Goal: Navigation & Orientation: Find specific page/section

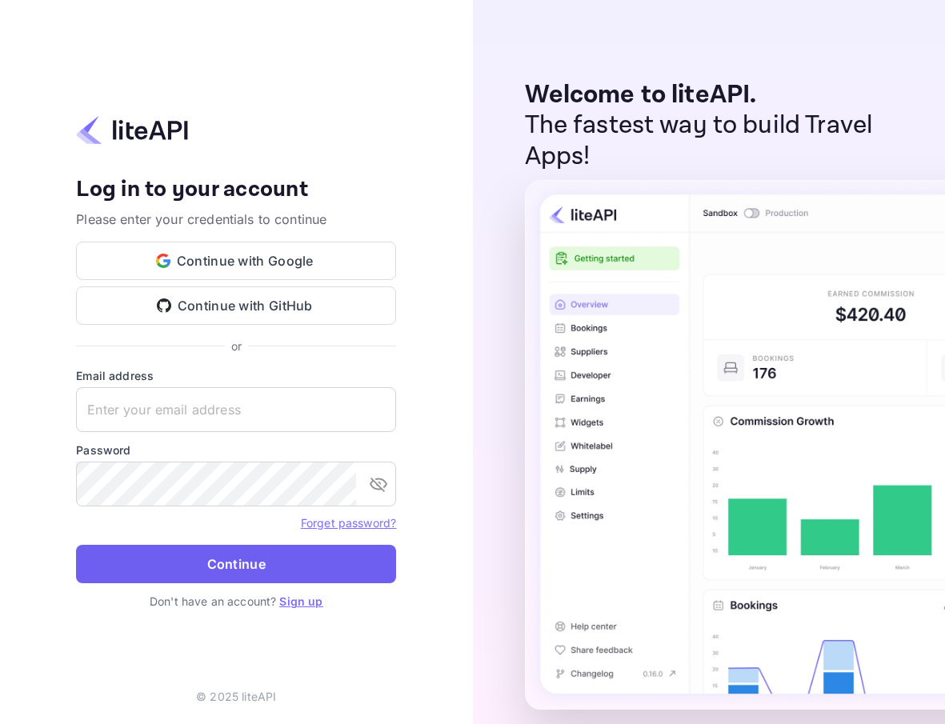
type input "billing@hotelprive.net"
click at [262, 562] on button "Continue" at bounding box center [236, 564] width 320 height 38
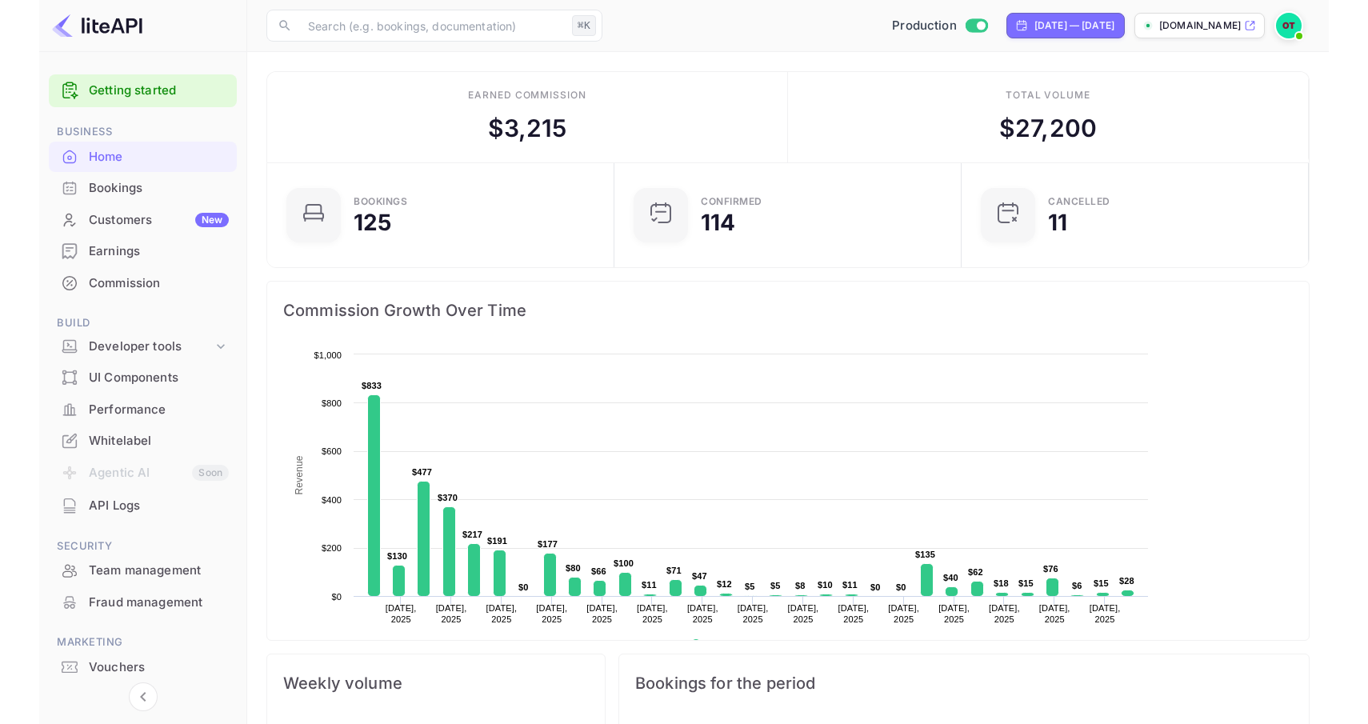
scroll to position [260, 364]
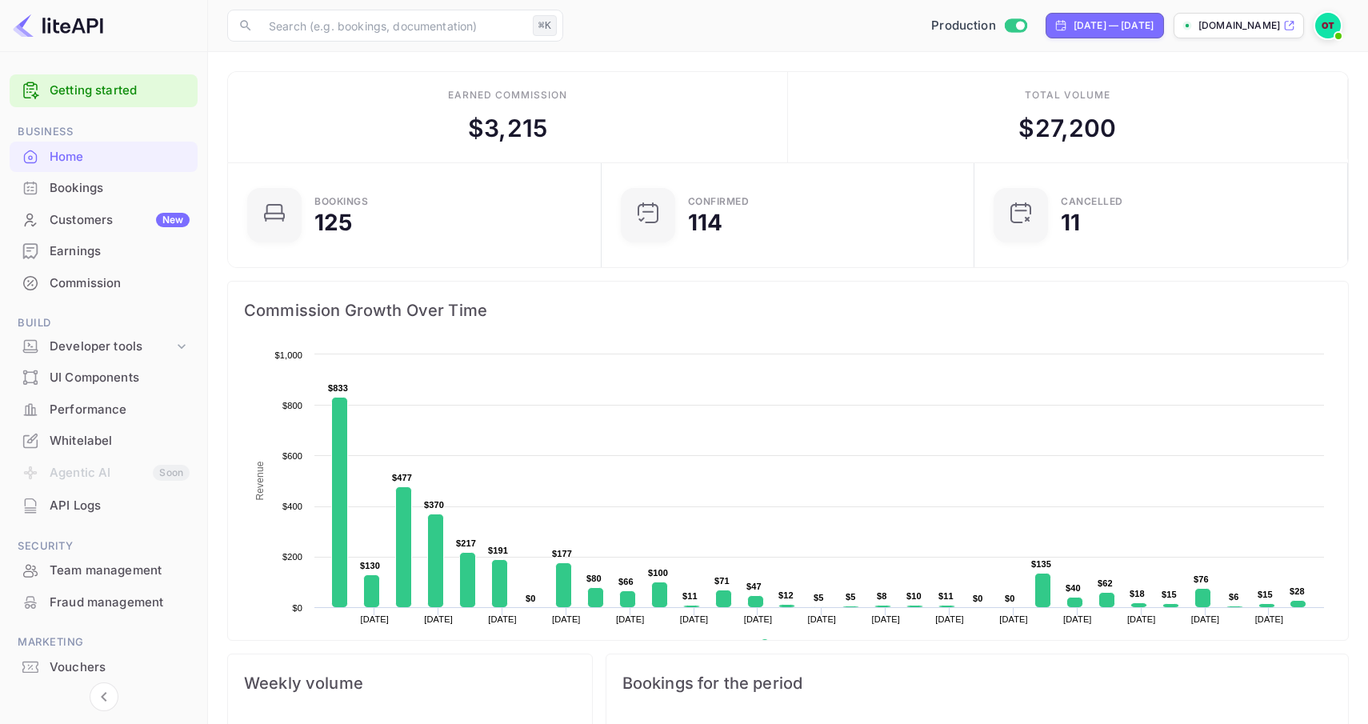
click at [106, 196] on div "Bookings" at bounding box center [120, 188] width 140 height 18
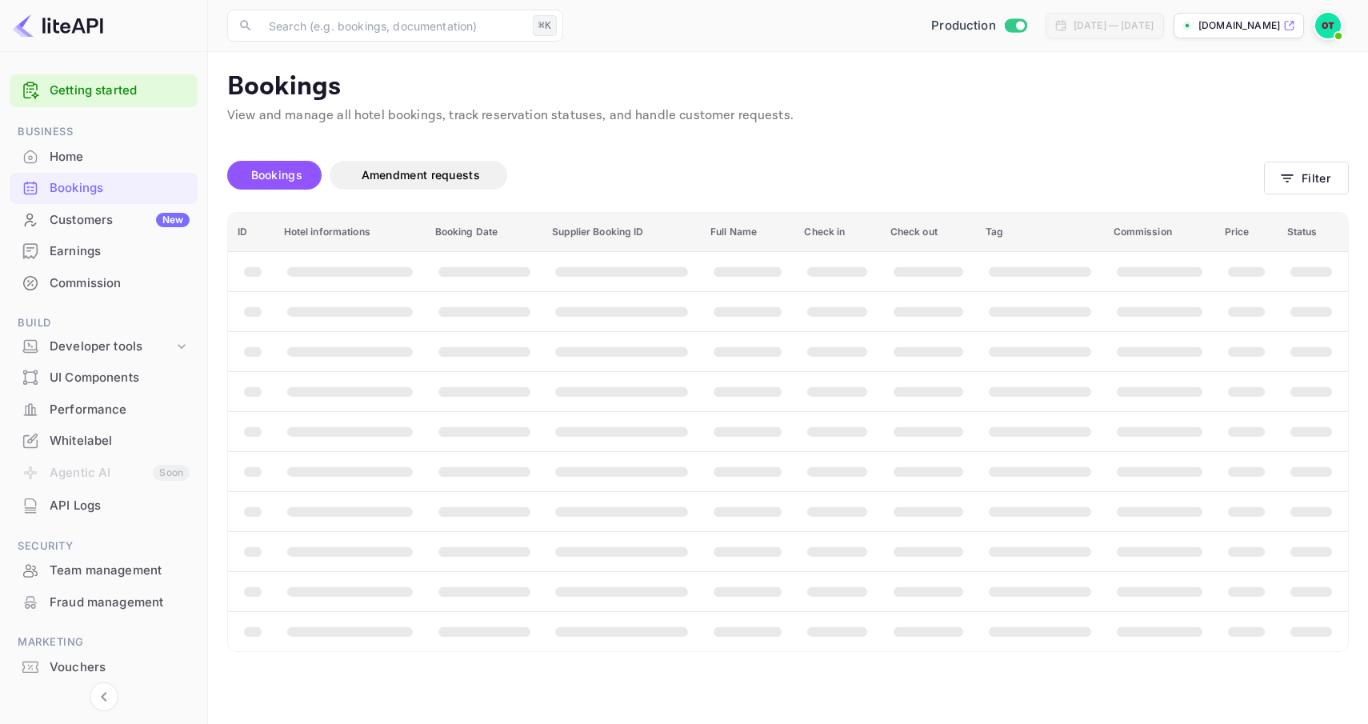
click at [112, 512] on div "API Logs" at bounding box center [120, 506] width 140 height 18
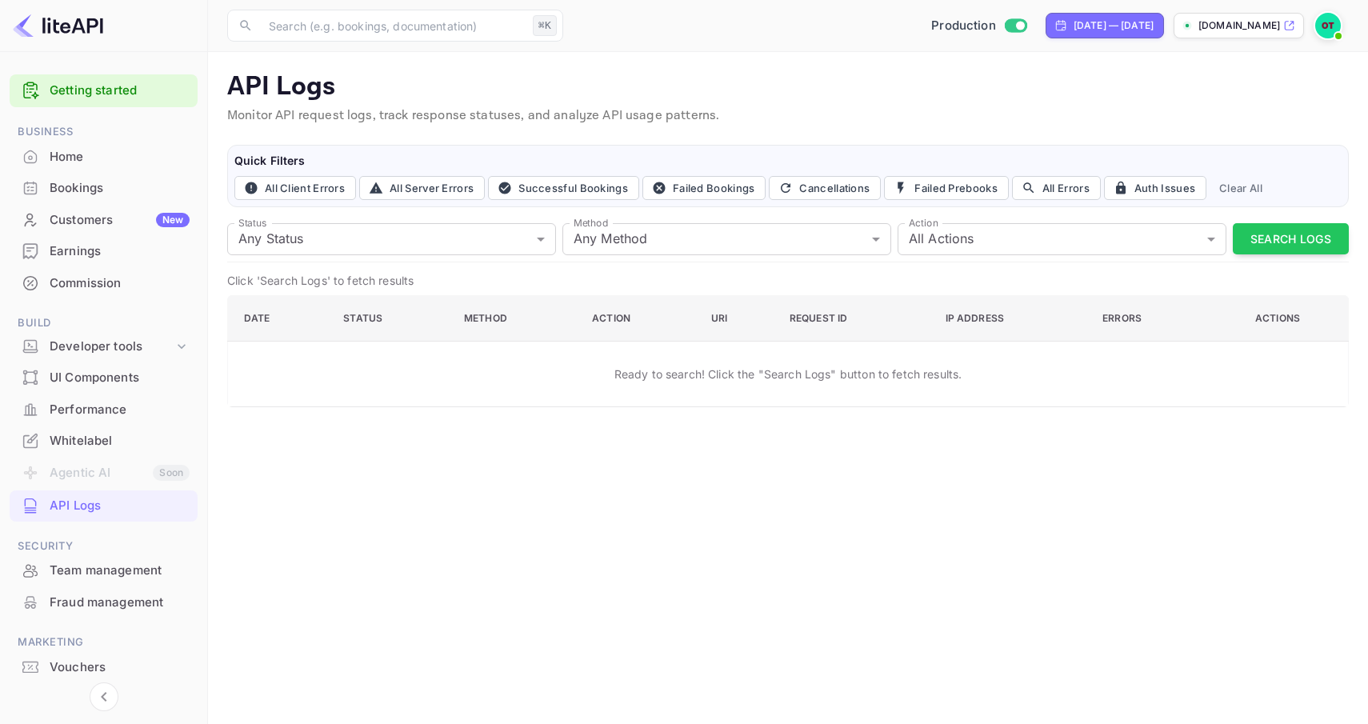
click at [83, 164] on div "Home" at bounding box center [120, 157] width 140 height 18
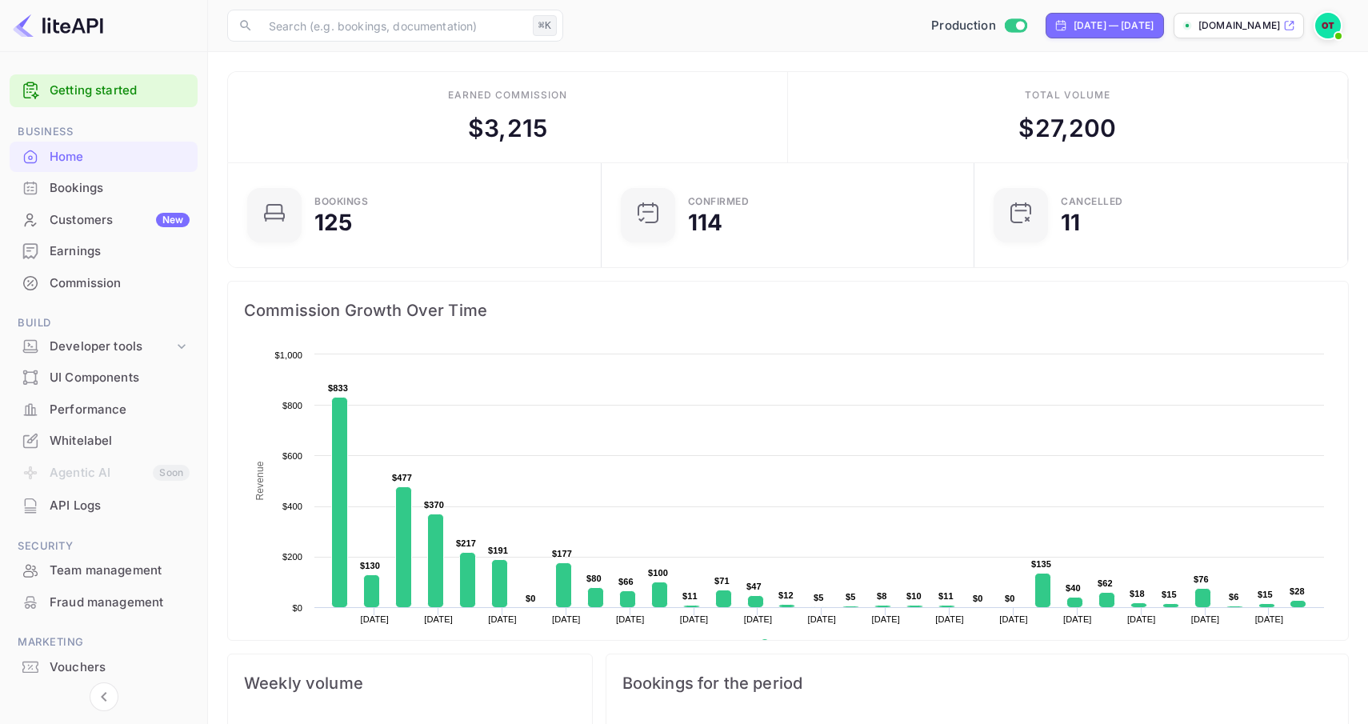
drag, startPoint x: 577, startPoint y: 129, endPoint x: 396, endPoint y: 129, distance: 180.8
click at [396, 129] on div "Earned commission $ 3,215" at bounding box center [508, 117] width 560 height 90
click at [504, 126] on div "$ 3,215" at bounding box center [507, 128] width 79 height 36
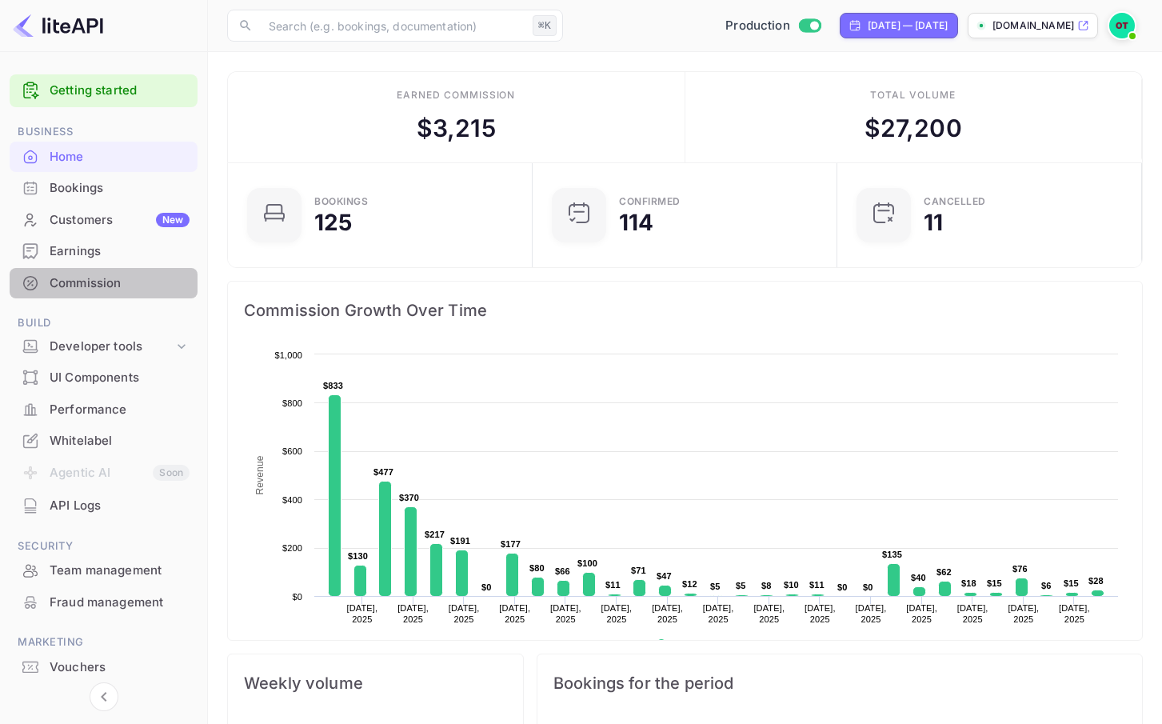
click at [93, 294] on div "Commission" at bounding box center [104, 283] width 188 height 31
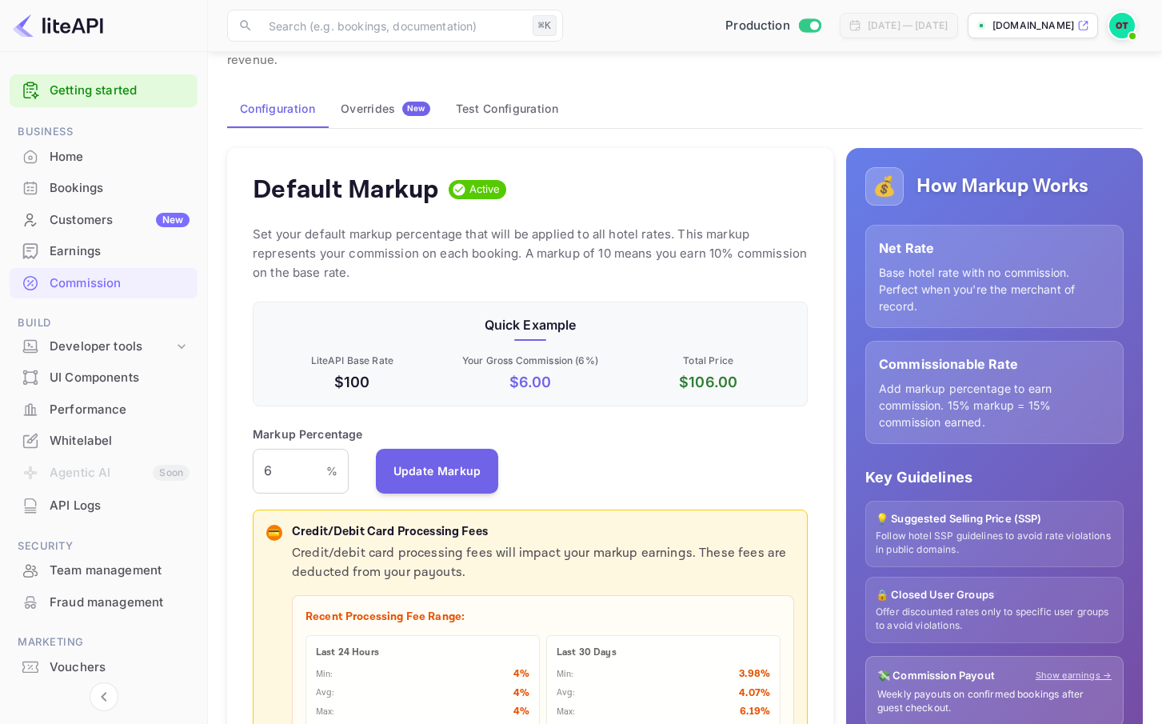
scroll to position [92, 0]
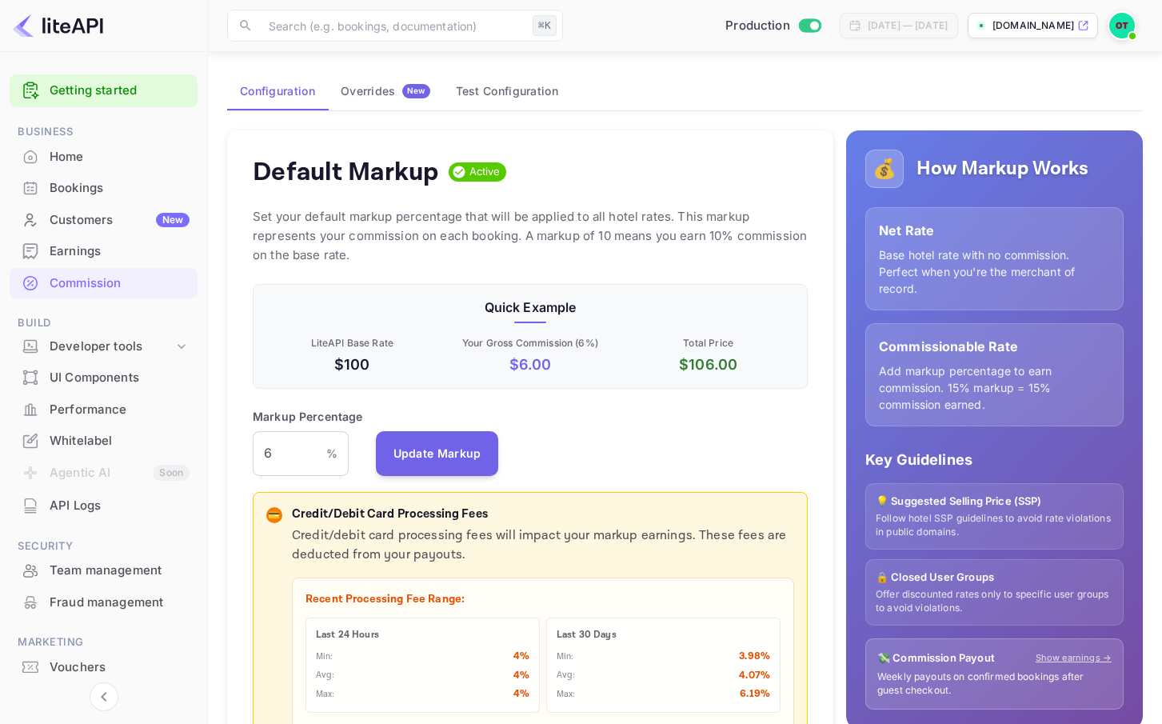
click at [776, 436] on div "Markup Percentage 6 % ​ Update Markup" at bounding box center [530, 442] width 555 height 68
click at [759, 305] on p "Quick Example" at bounding box center [530, 307] width 528 height 19
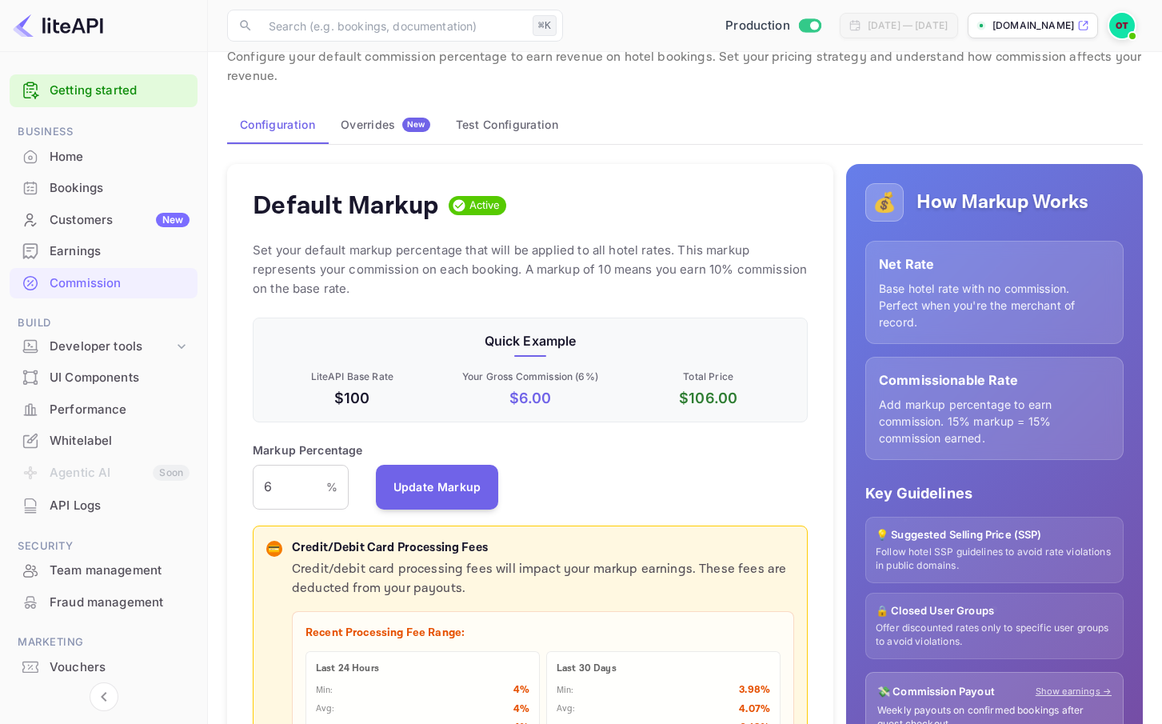
scroll to position [0, 0]
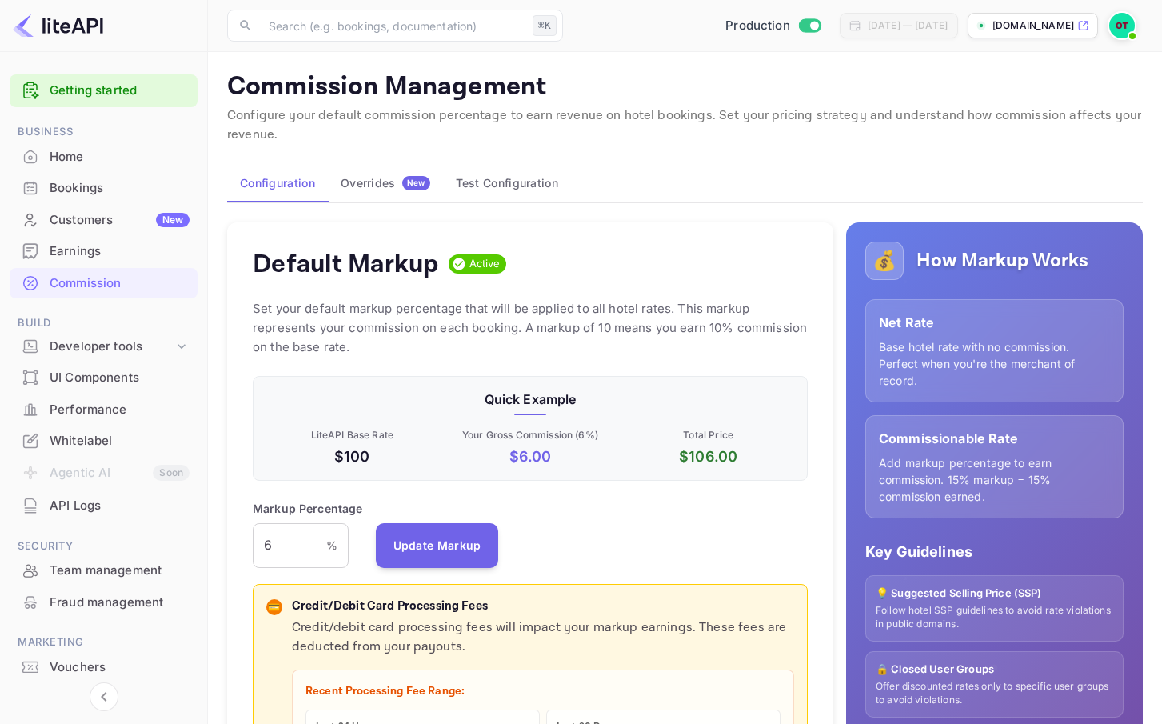
click at [516, 185] on button "Test Configuration" at bounding box center [507, 183] width 128 height 38
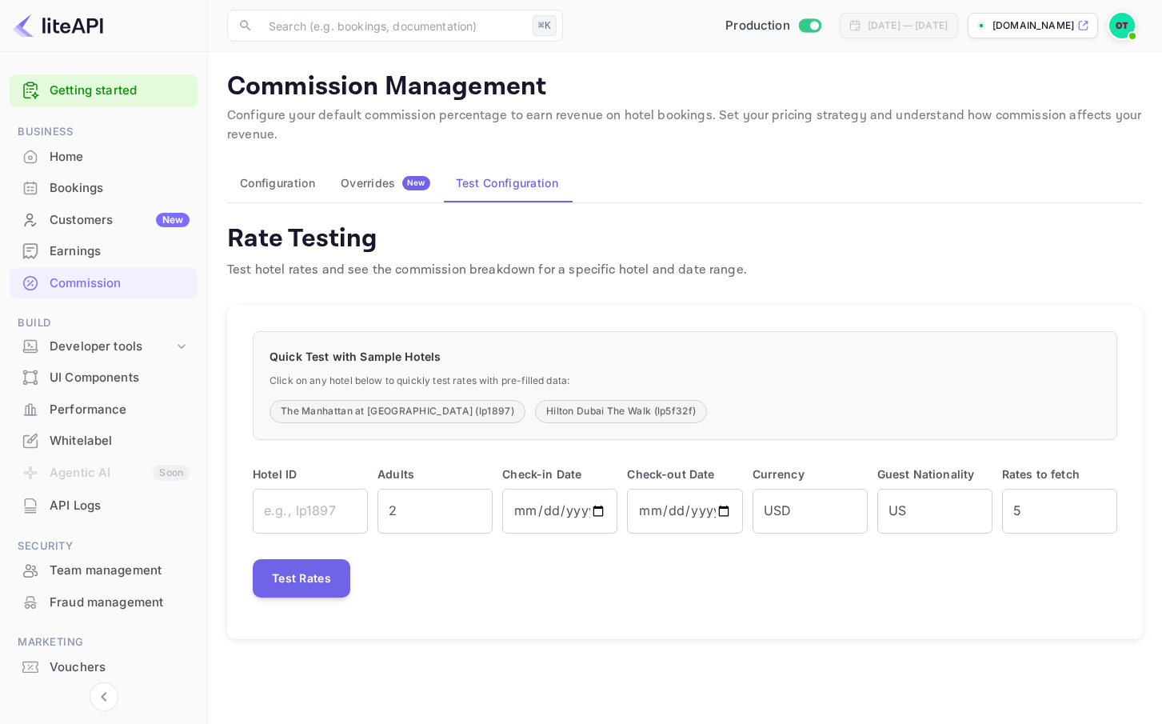
click at [378, 192] on button "Overrides New" at bounding box center [385, 183] width 115 height 38
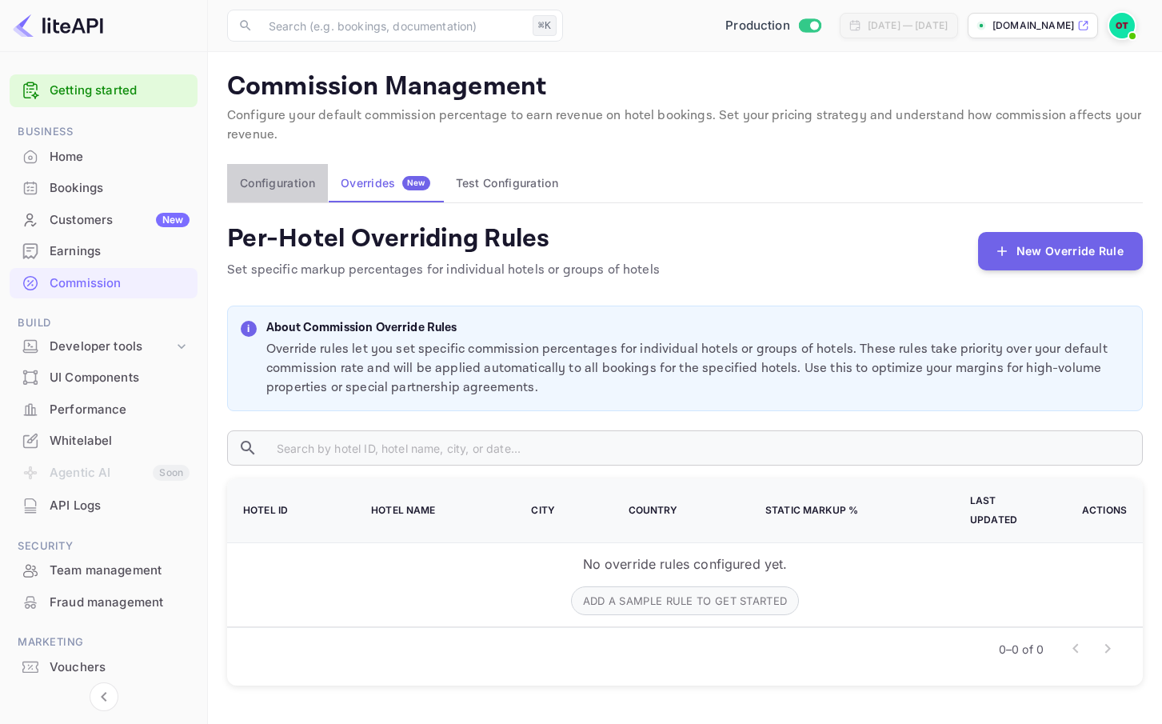
click at [271, 188] on button "Configuration" at bounding box center [277, 183] width 101 height 38
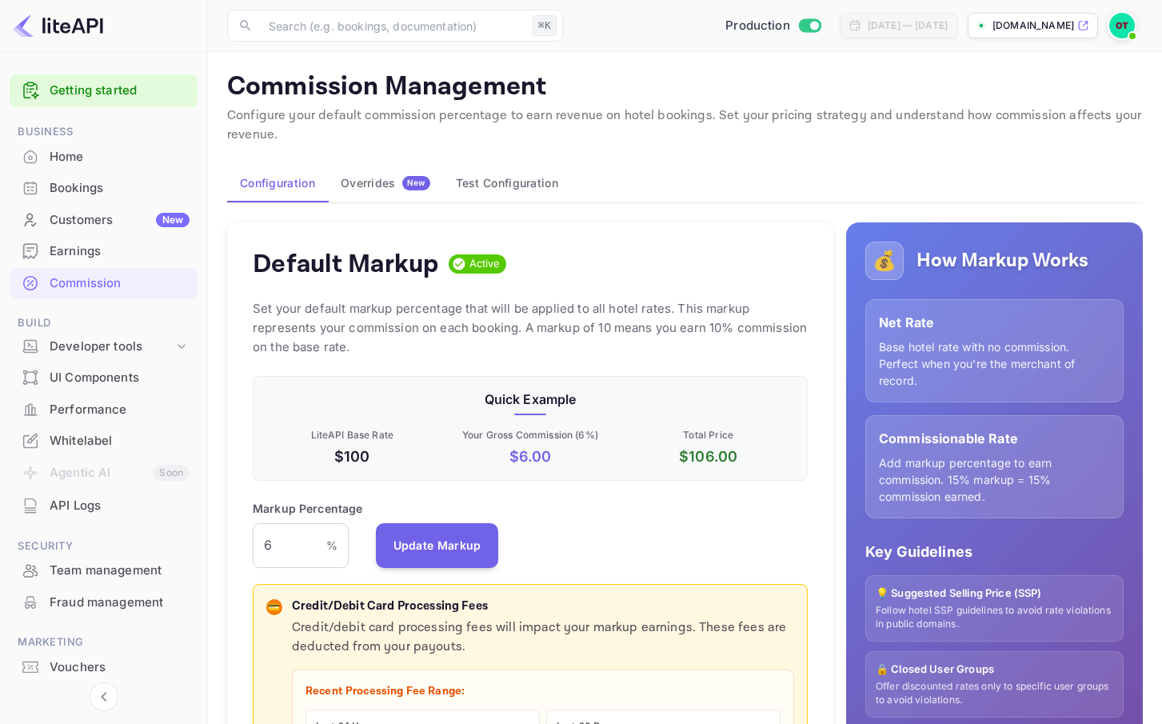
scroll to position [284, 555]
click at [184, 349] on icon at bounding box center [182, 346] width 16 height 16
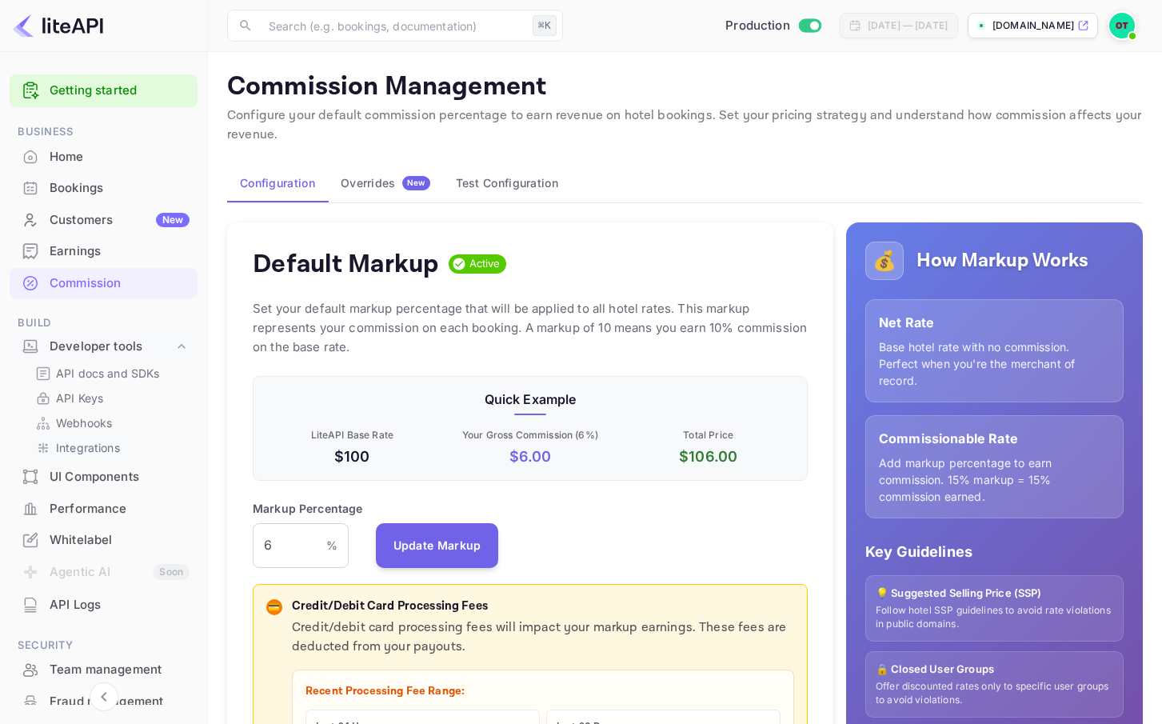
click at [102, 450] on p "Integrations" at bounding box center [88, 447] width 64 height 17
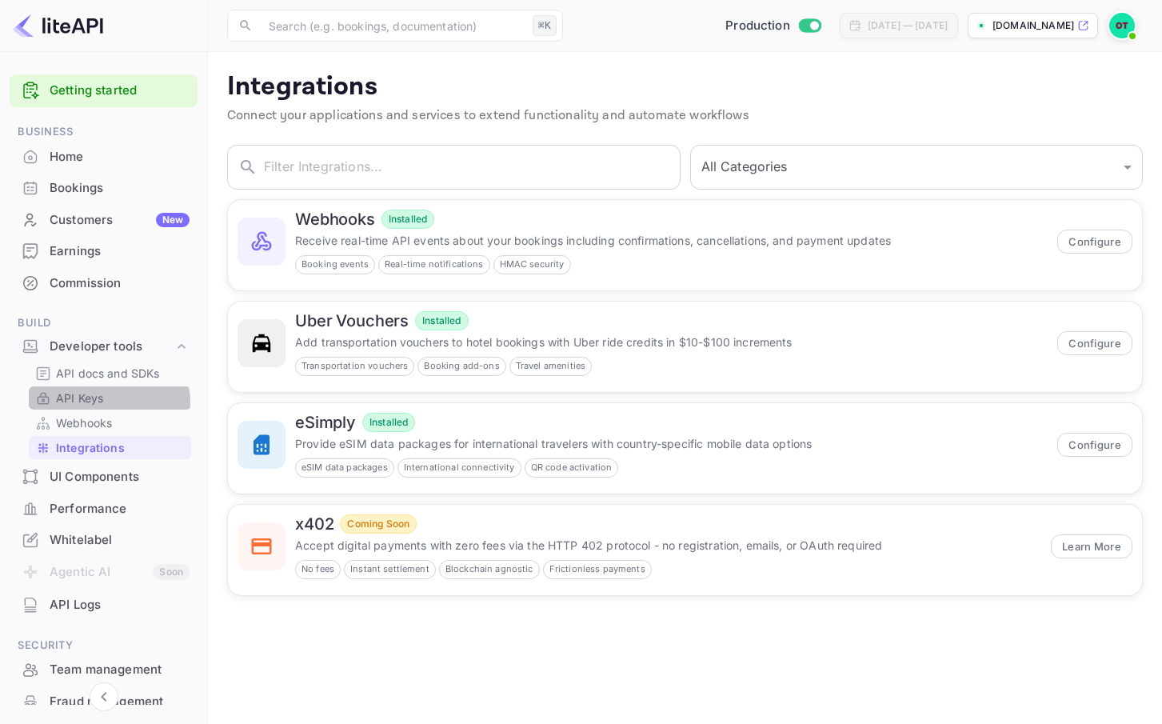
click at [108, 402] on link "API Keys" at bounding box center [110, 398] width 150 height 17
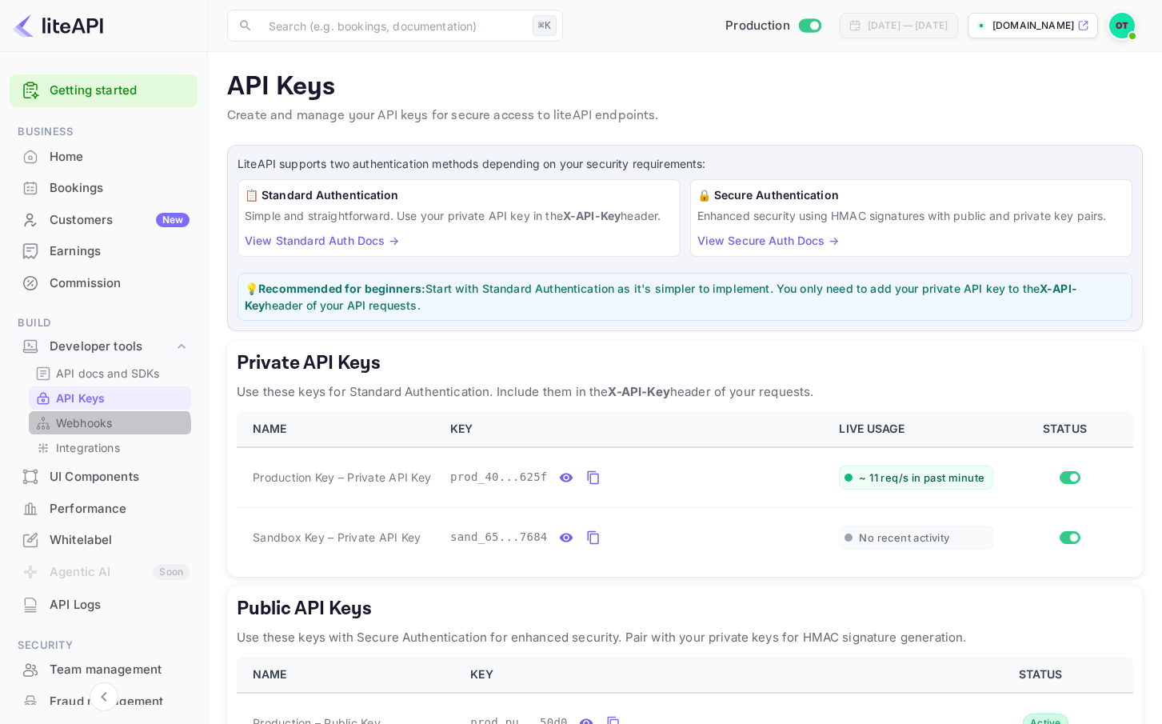
click at [100, 434] on div "Webhooks" at bounding box center [110, 422] width 162 height 23
click at [105, 378] on p "API docs and SDKs" at bounding box center [108, 373] width 104 height 17
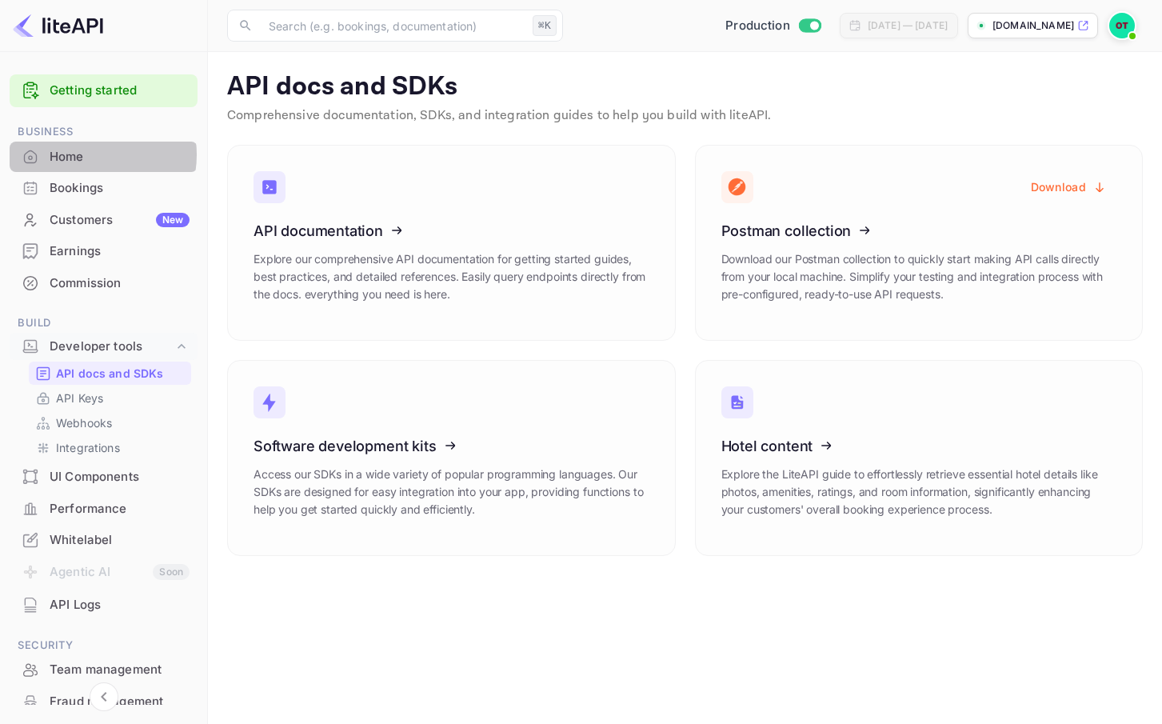
click at [82, 155] on div "Home" at bounding box center [120, 157] width 140 height 18
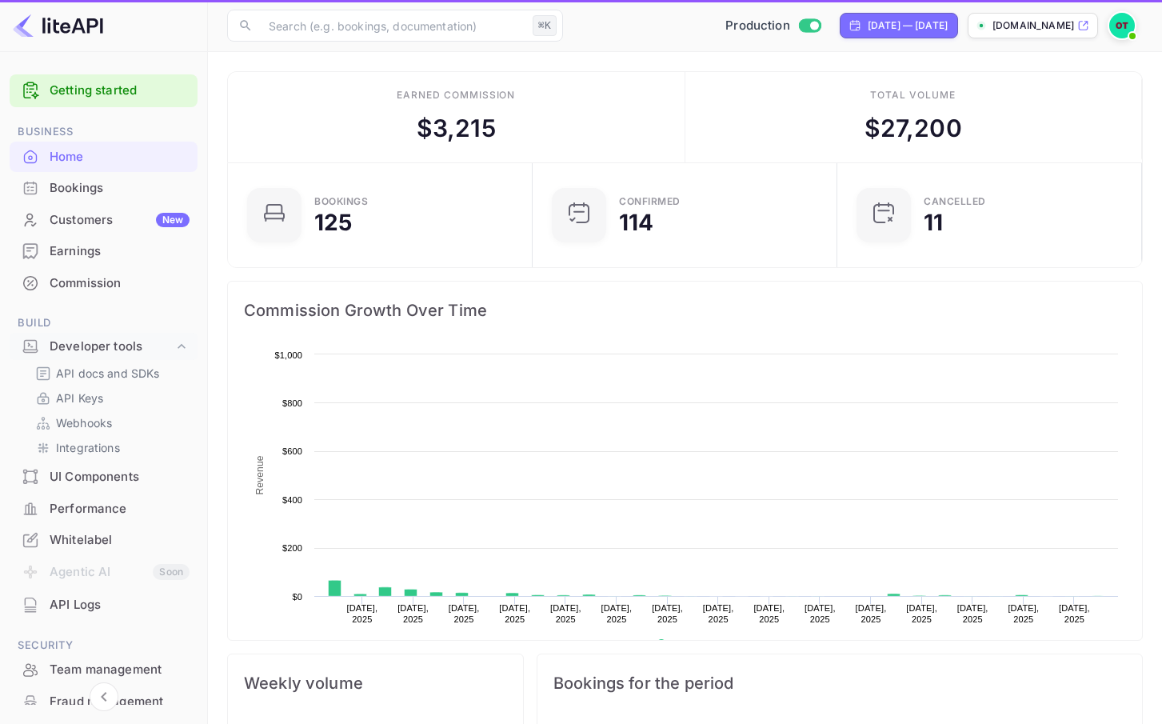
scroll to position [260, 295]
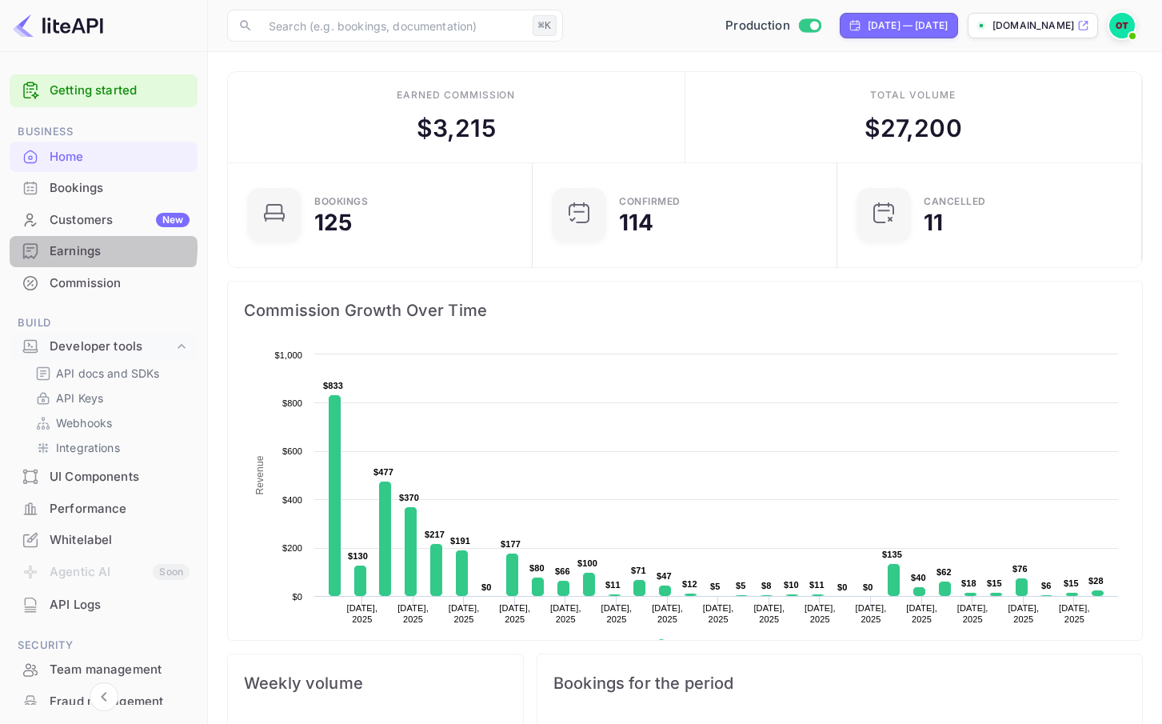
click at [89, 247] on div "Earnings" at bounding box center [120, 251] width 140 height 18
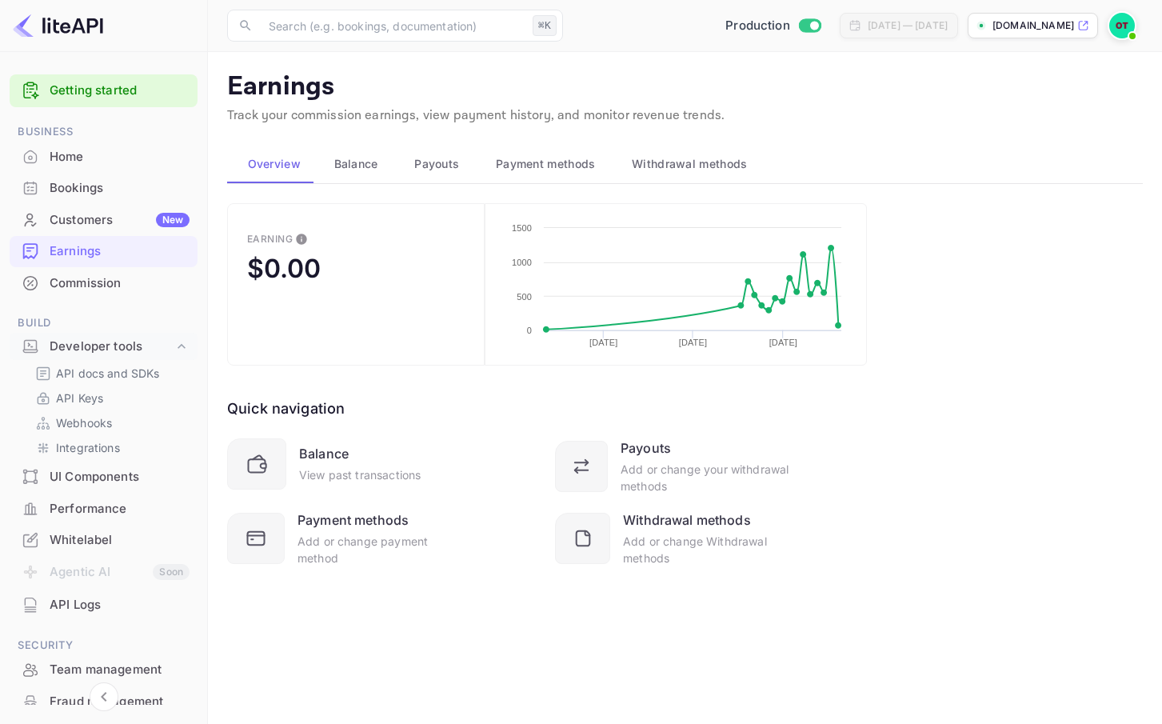
click at [95, 274] on div "Commission" at bounding box center [120, 283] width 140 height 18
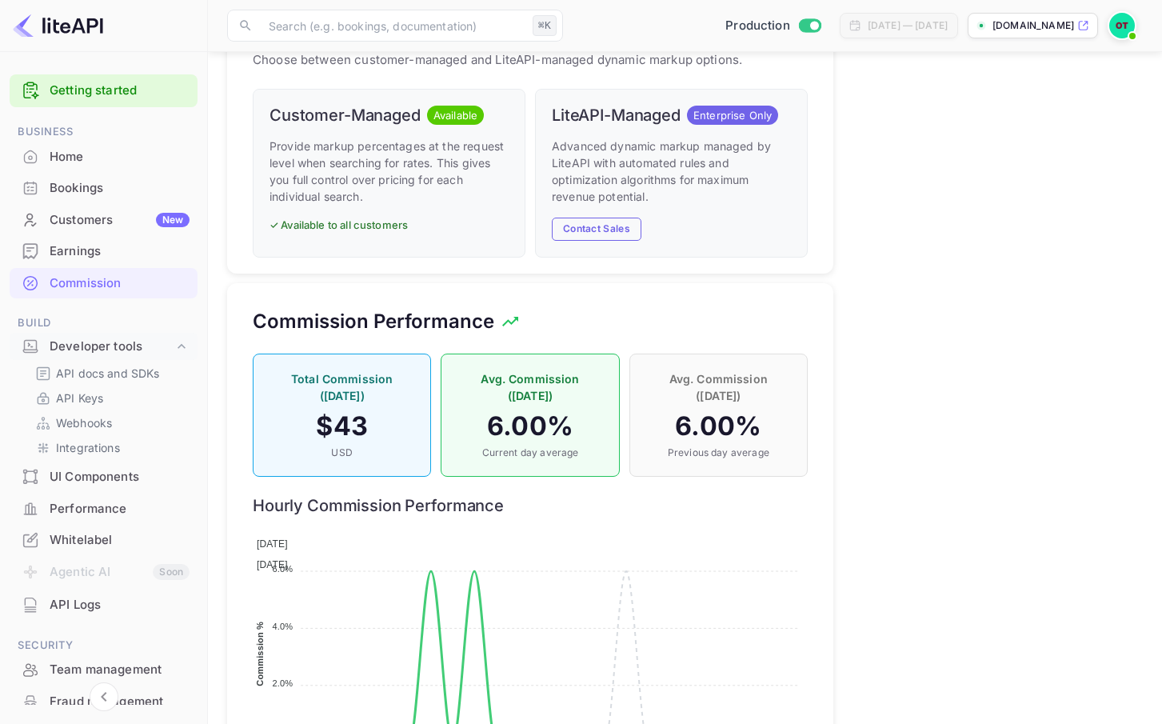
scroll to position [1187, 0]
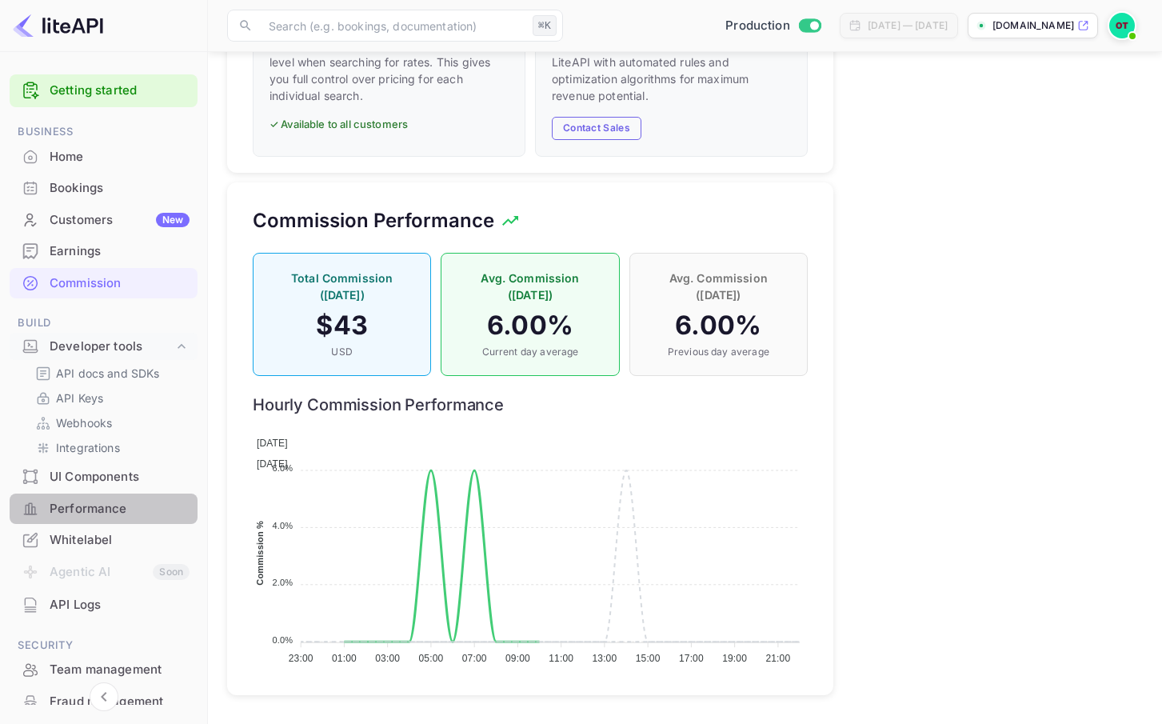
click at [110, 512] on div "Performance" at bounding box center [120, 509] width 140 height 18
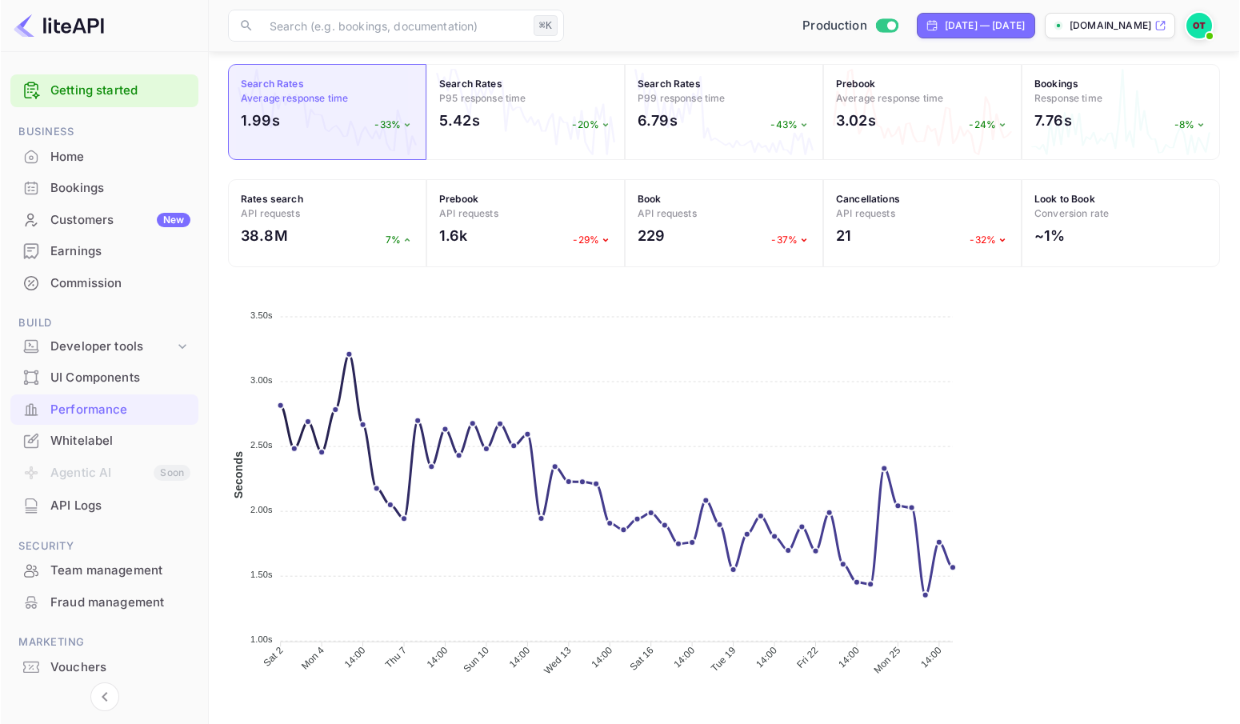
scroll to position [1, 1]
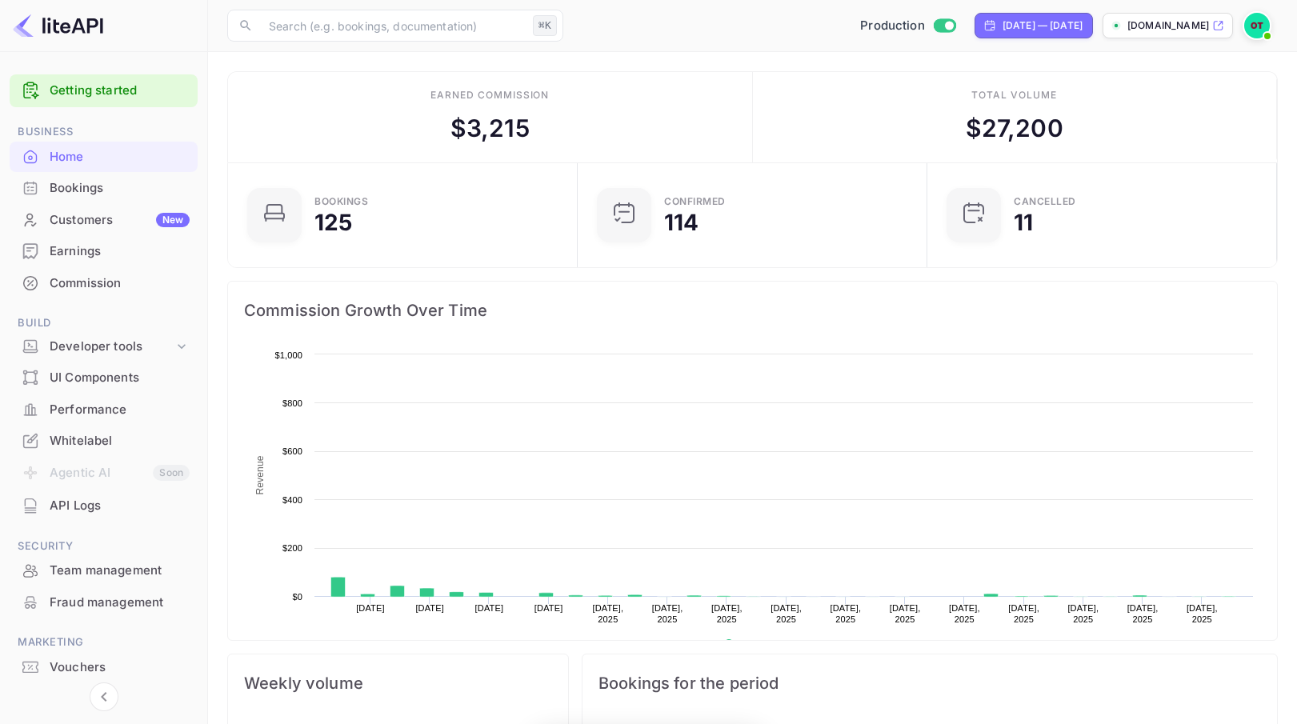
scroll to position [260, 340]
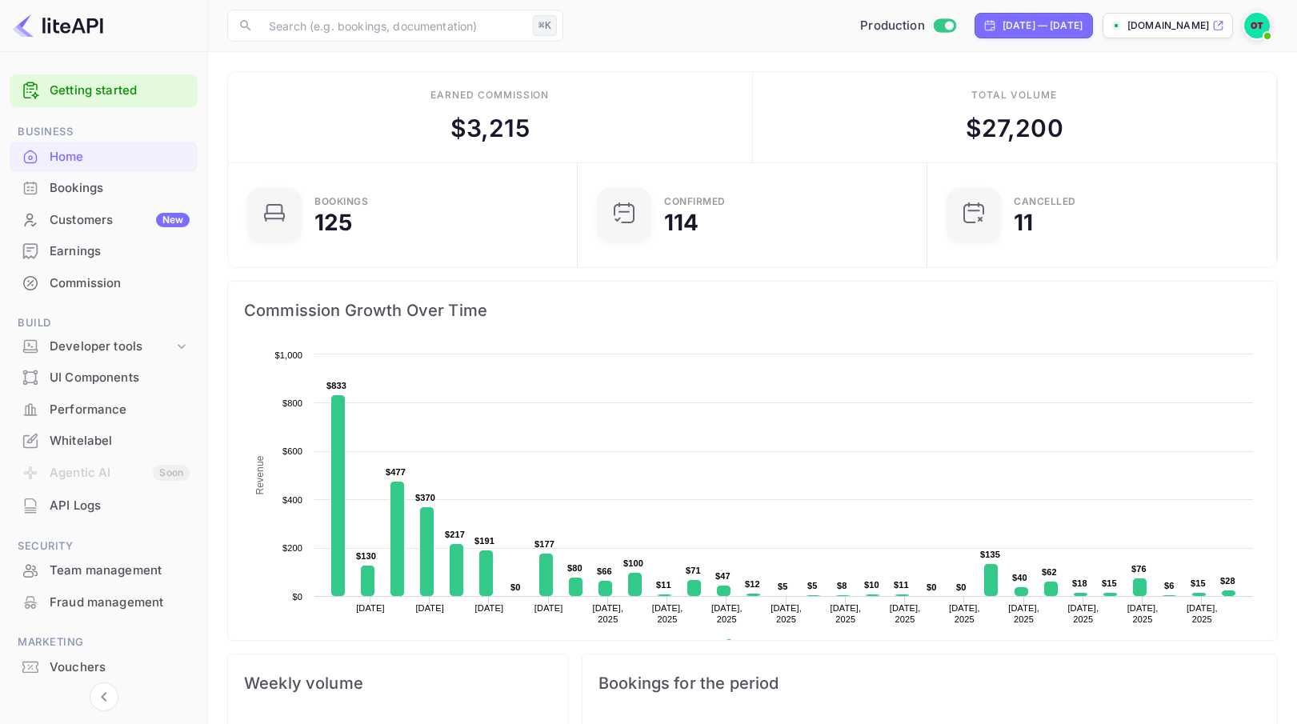
click at [170, 342] on div "Developer tools" at bounding box center [112, 347] width 124 height 18
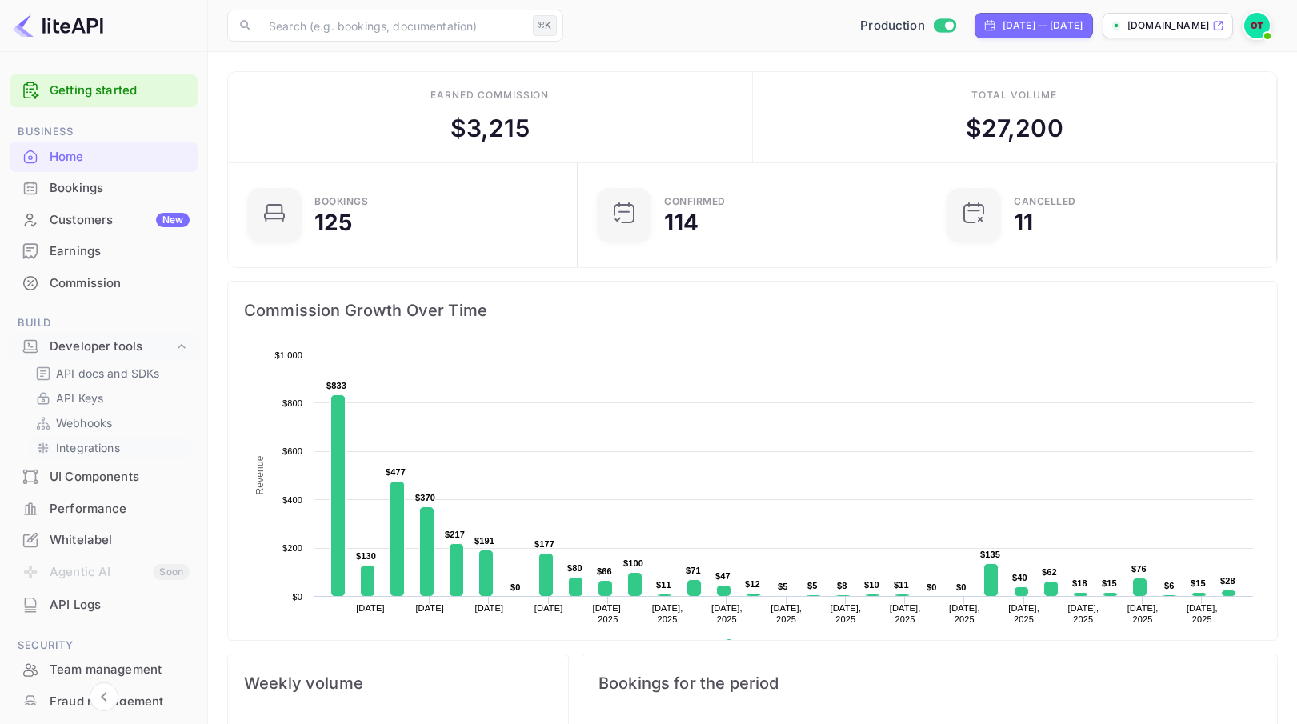
click at [106, 450] on p "Integrations" at bounding box center [88, 447] width 64 height 17
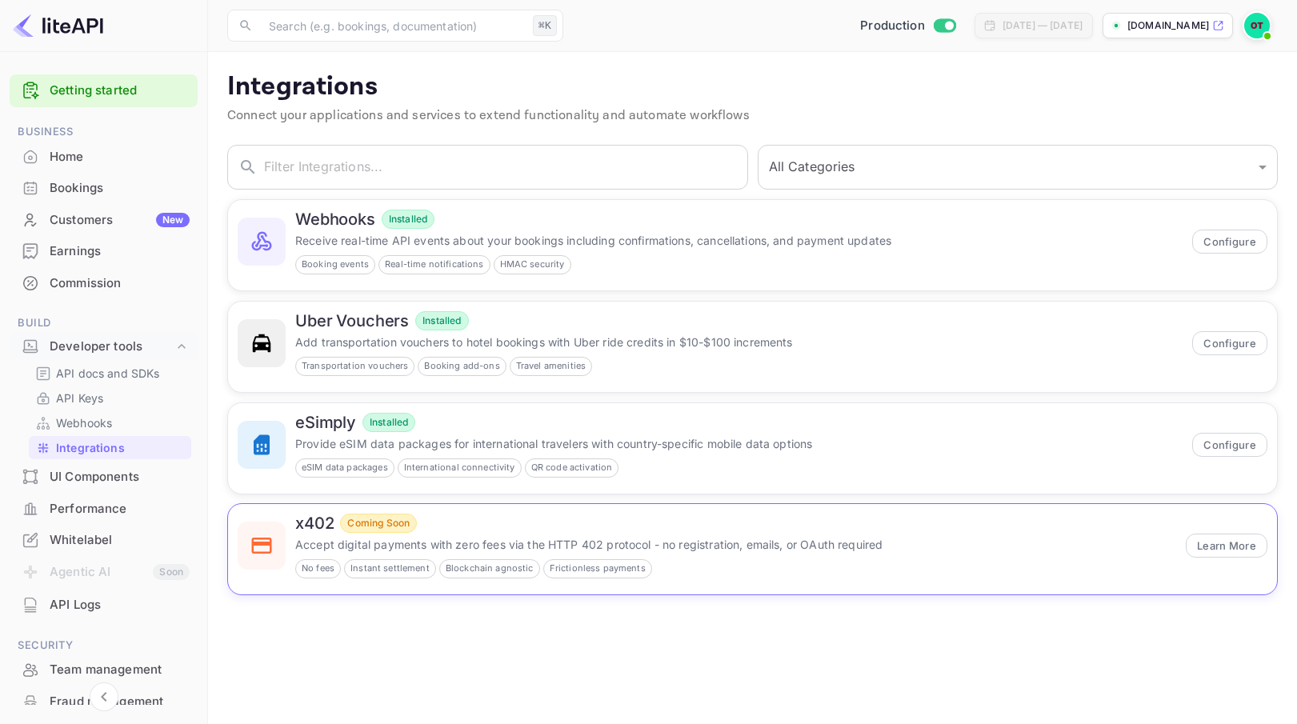
click at [442, 534] on div "x402 Coming Soon Accept digital payments with zero fees via the HTTP 402 protoc…" at bounding box center [735, 546] width 881 height 65
